Goal: Information Seeking & Learning: Find specific page/section

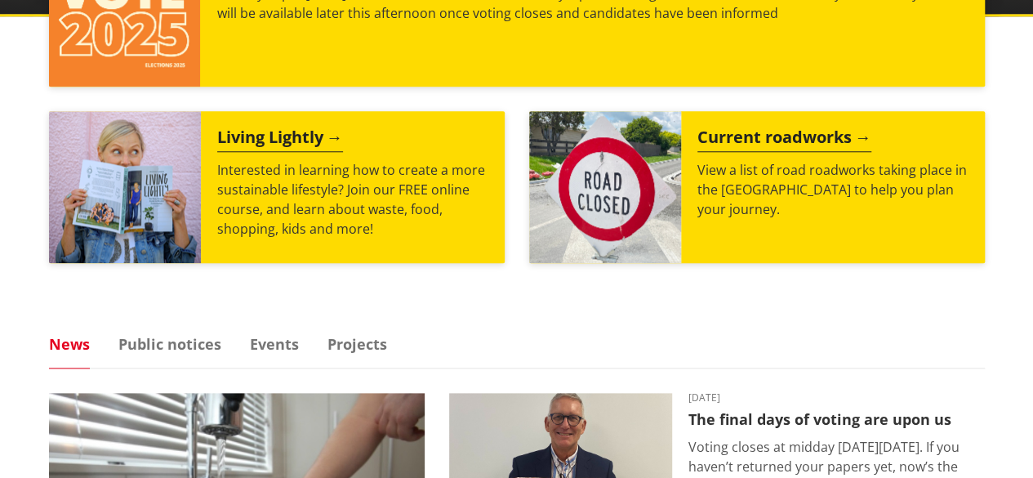
scroll to position [469, 0]
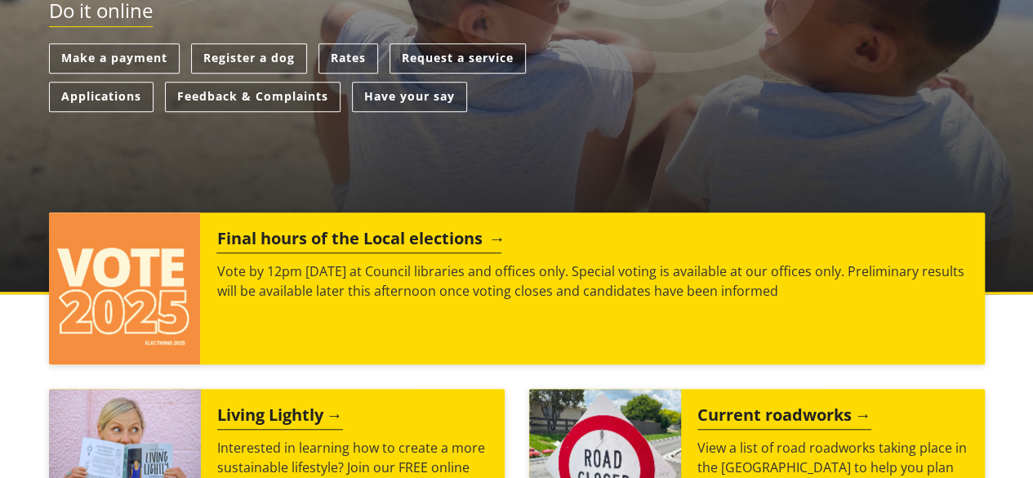
click at [495, 236] on h2 "Final hours of the Local elections" at bounding box center [358, 241] width 285 height 24
click at [444, 241] on h2 "Final hours of the Local elections" at bounding box center [358, 241] width 285 height 24
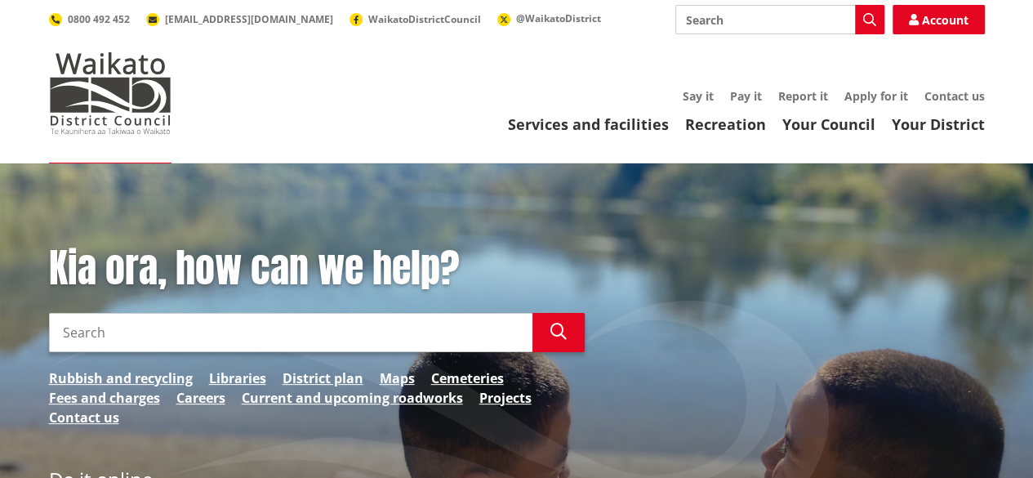
scroll to position [420, 0]
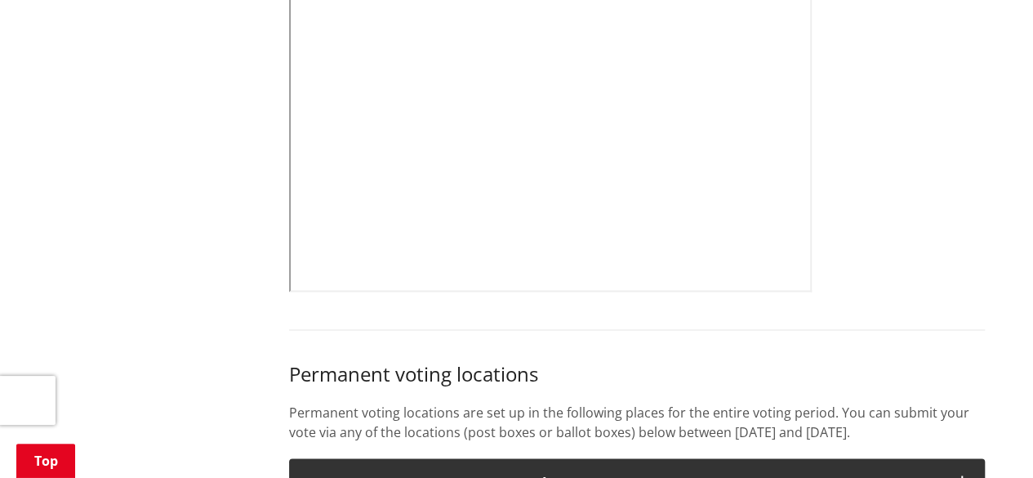
scroll to position [1086, 0]
